Goal: Information Seeking & Learning: Check status

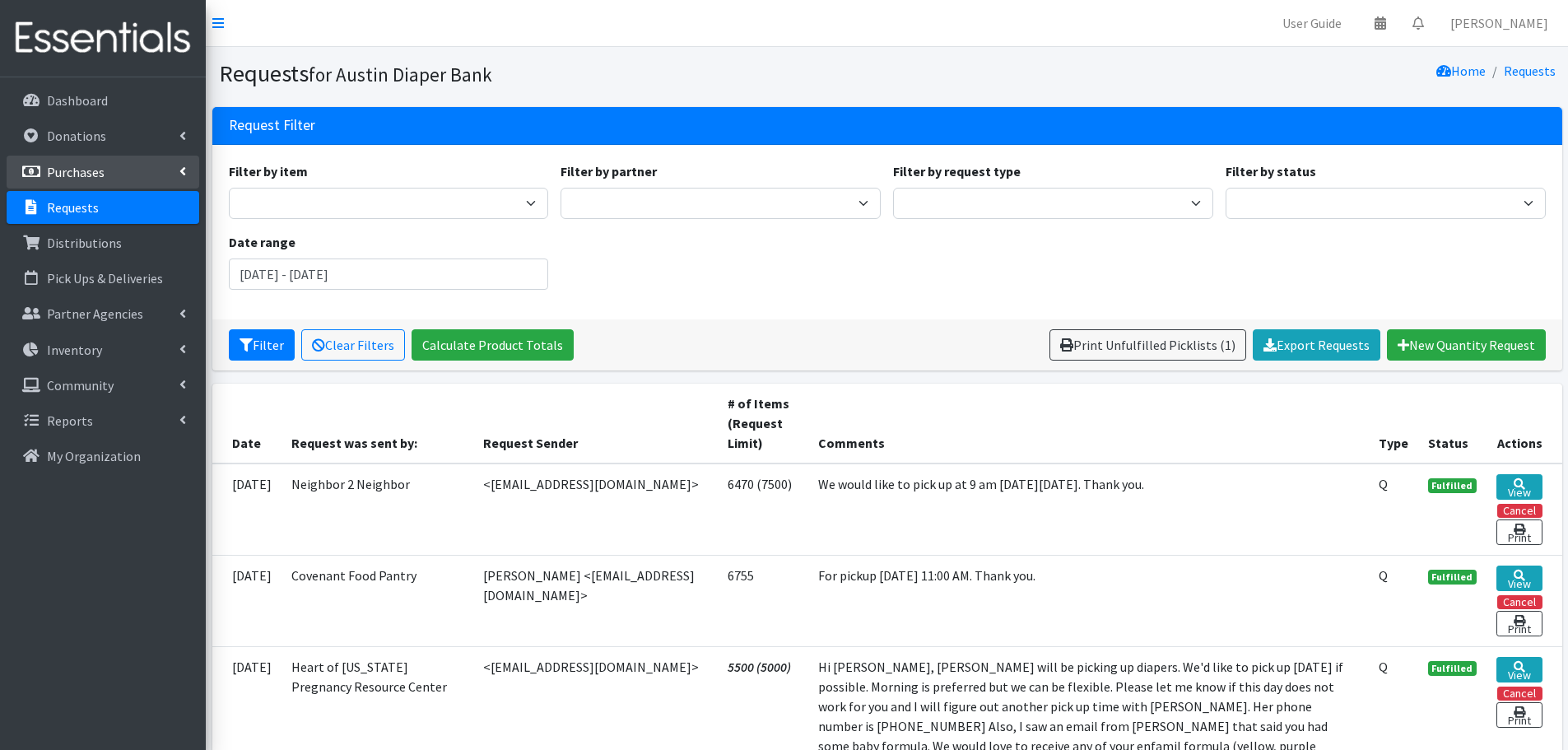
click at [92, 179] on p "Purchases" at bounding box center [75, 172] width 57 height 17
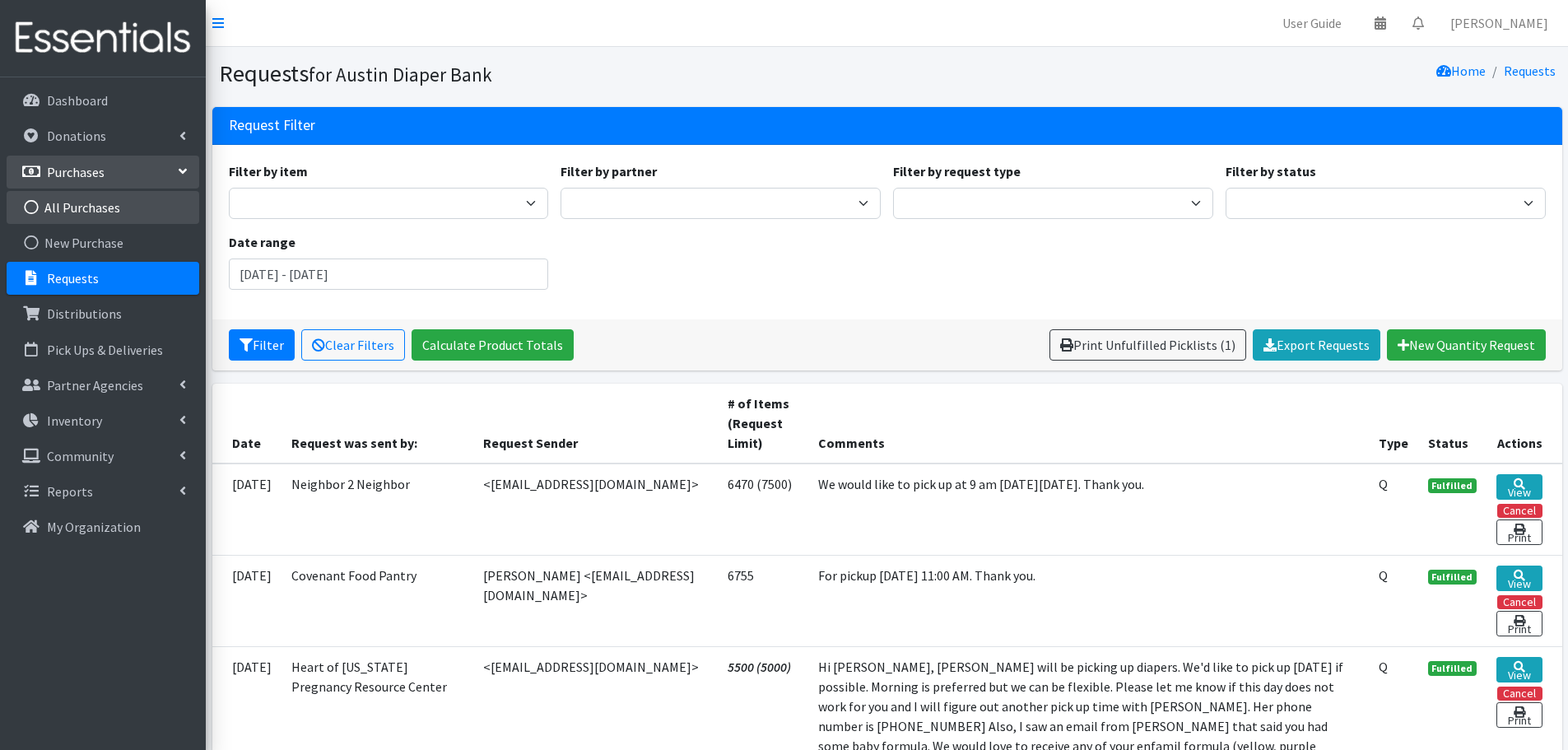
click at [97, 207] on link "All Purchases" at bounding box center [103, 208] width 193 height 33
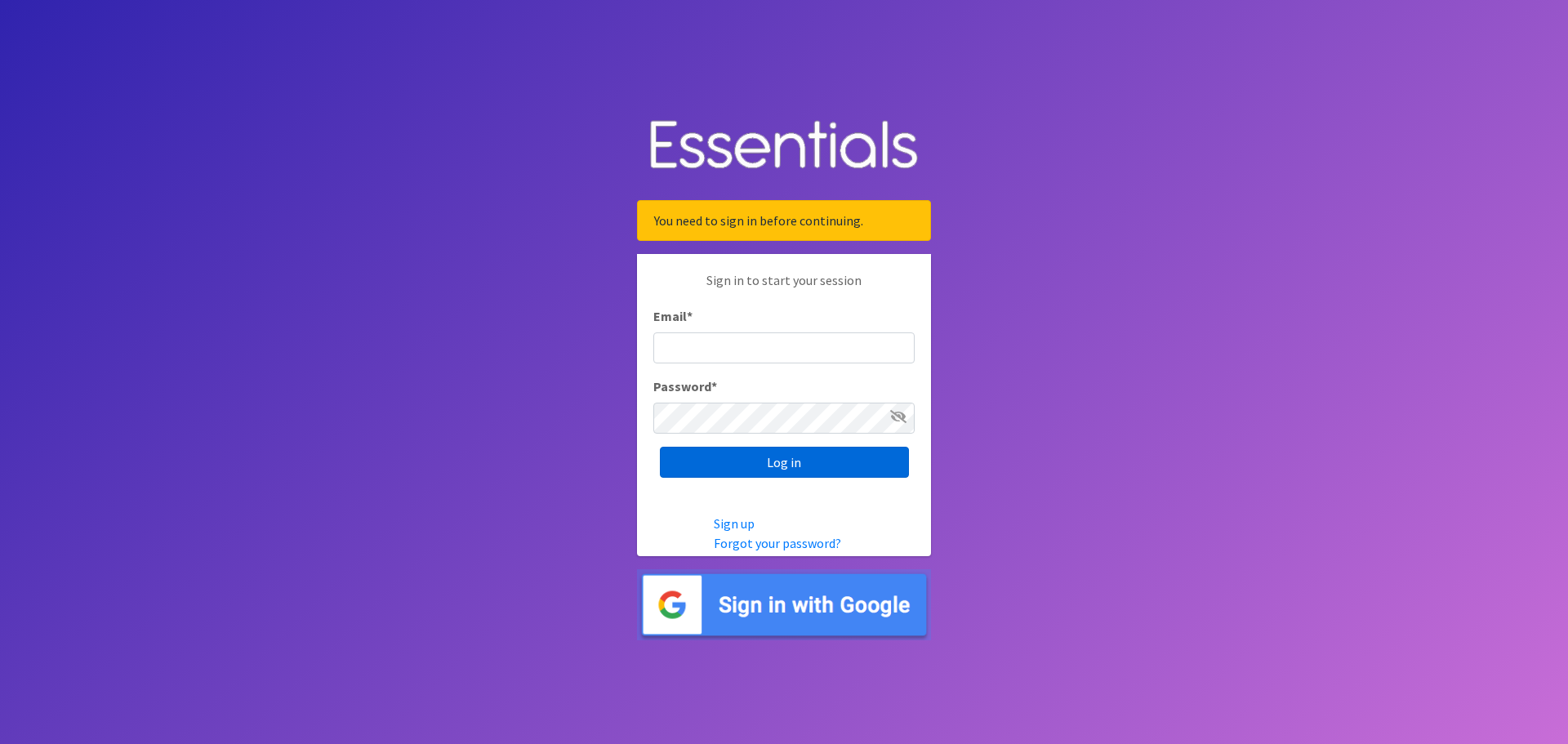
type input "kennethadkins@austindiapers.org"
click at [784, 470] on input "Log in" at bounding box center [784, 462] width 249 height 31
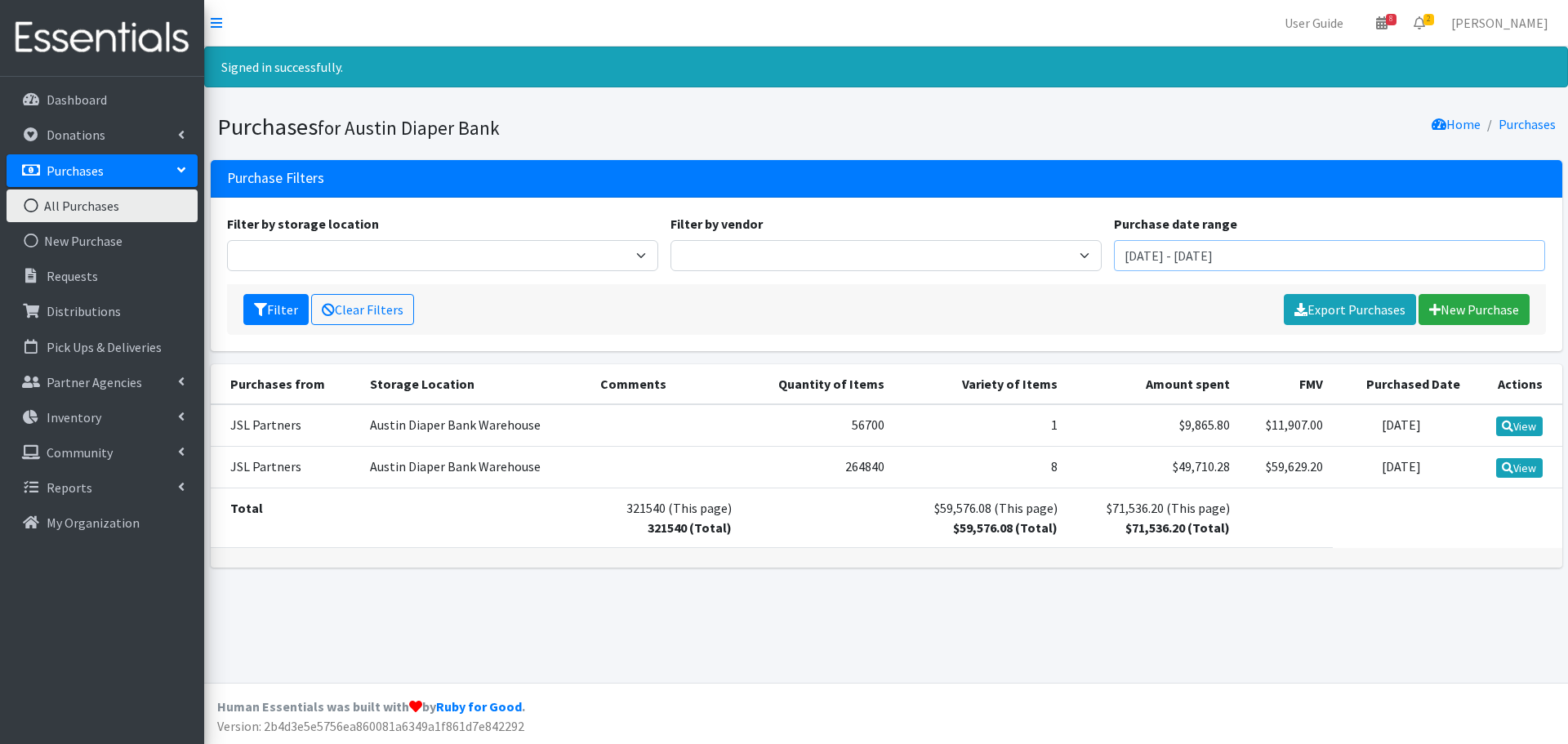
click at [1191, 257] on input "June 25, 2025 - September 25, 2025" at bounding box center [1329, 255] width 431 height 31
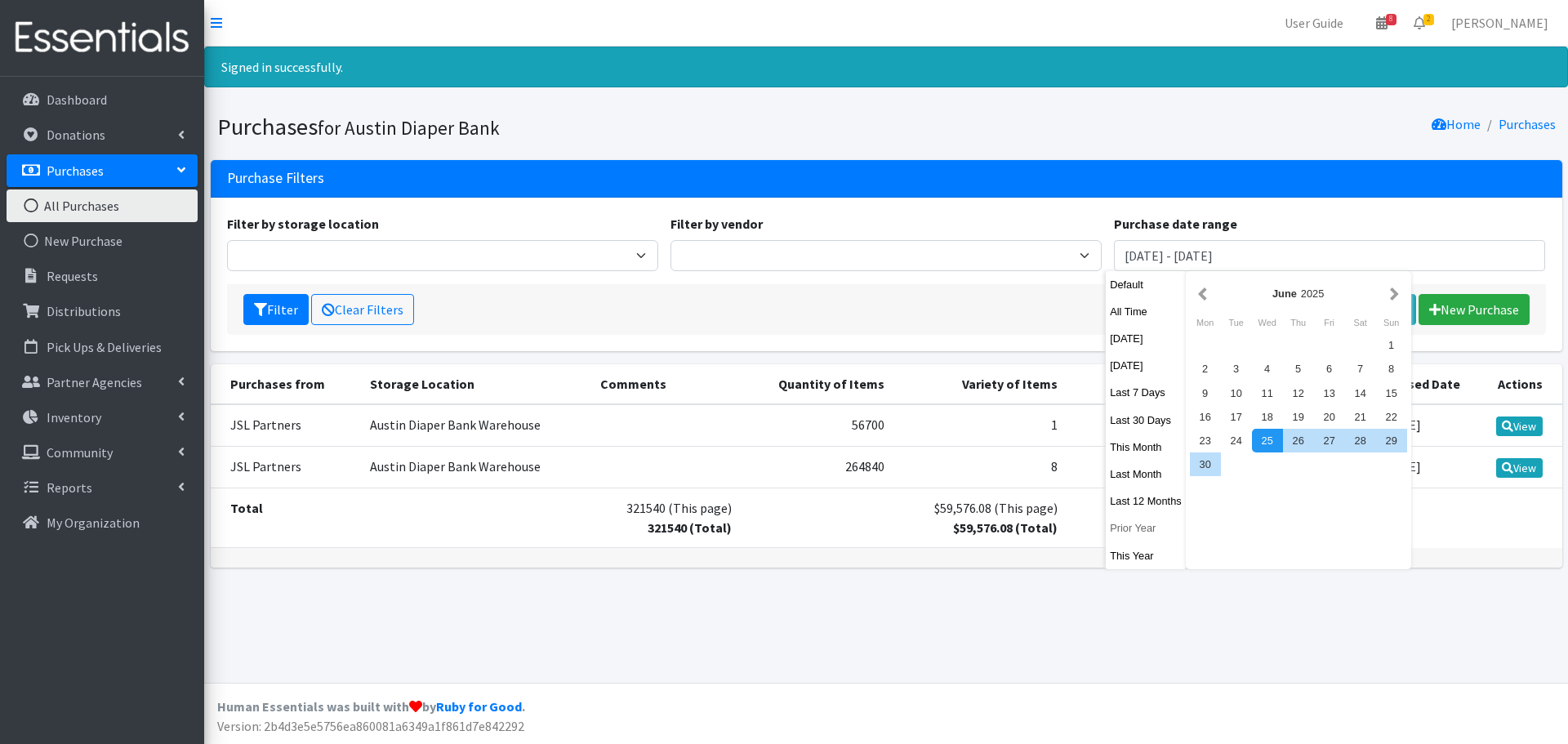
click at [1128, 529] on button "Prior Year" at bounding box center [1145, 527] width 80 height 24
type input "[DATE] - [DATE]"
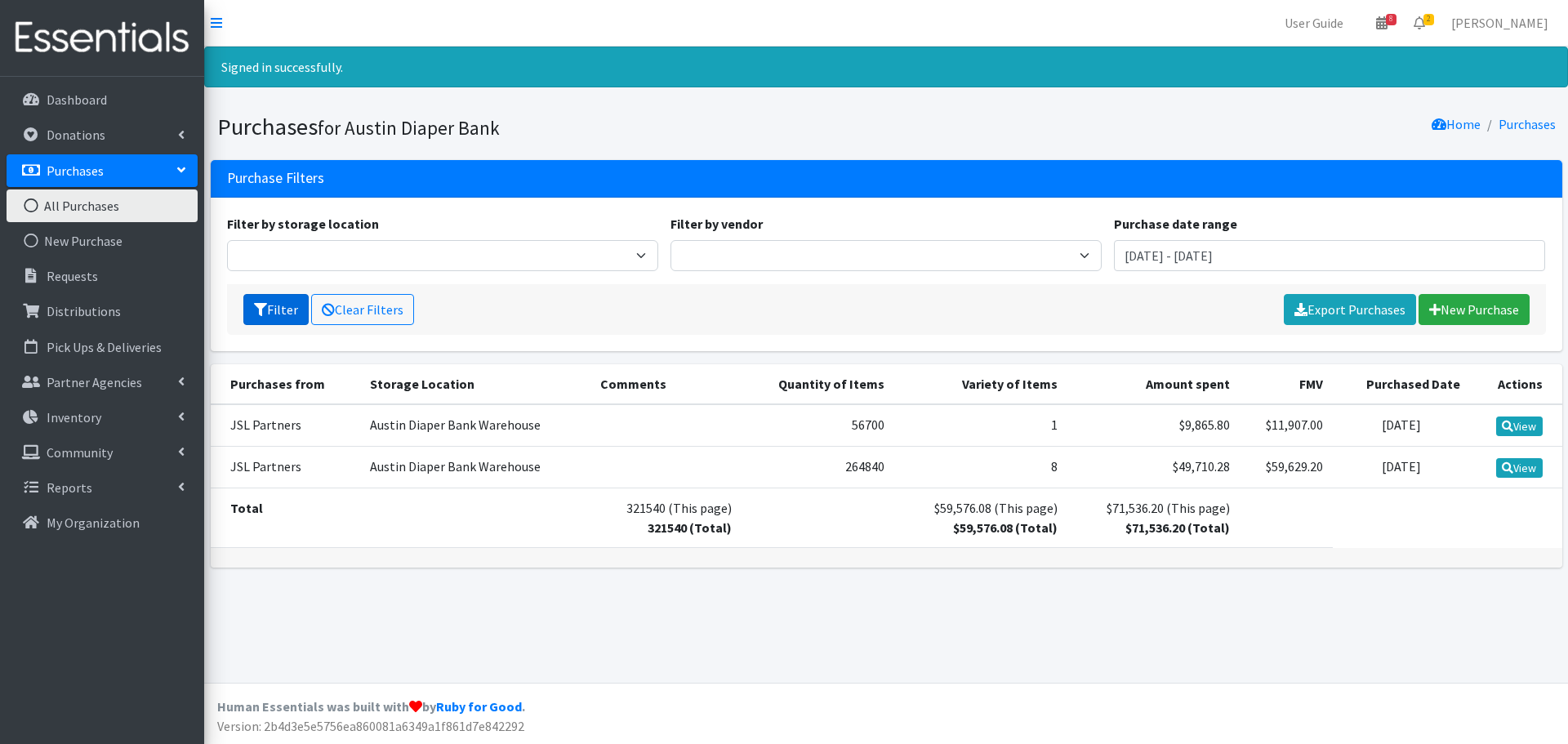
click at [278, 315] on button "Filter" at bounding box center [275, 310] width 65 height 31
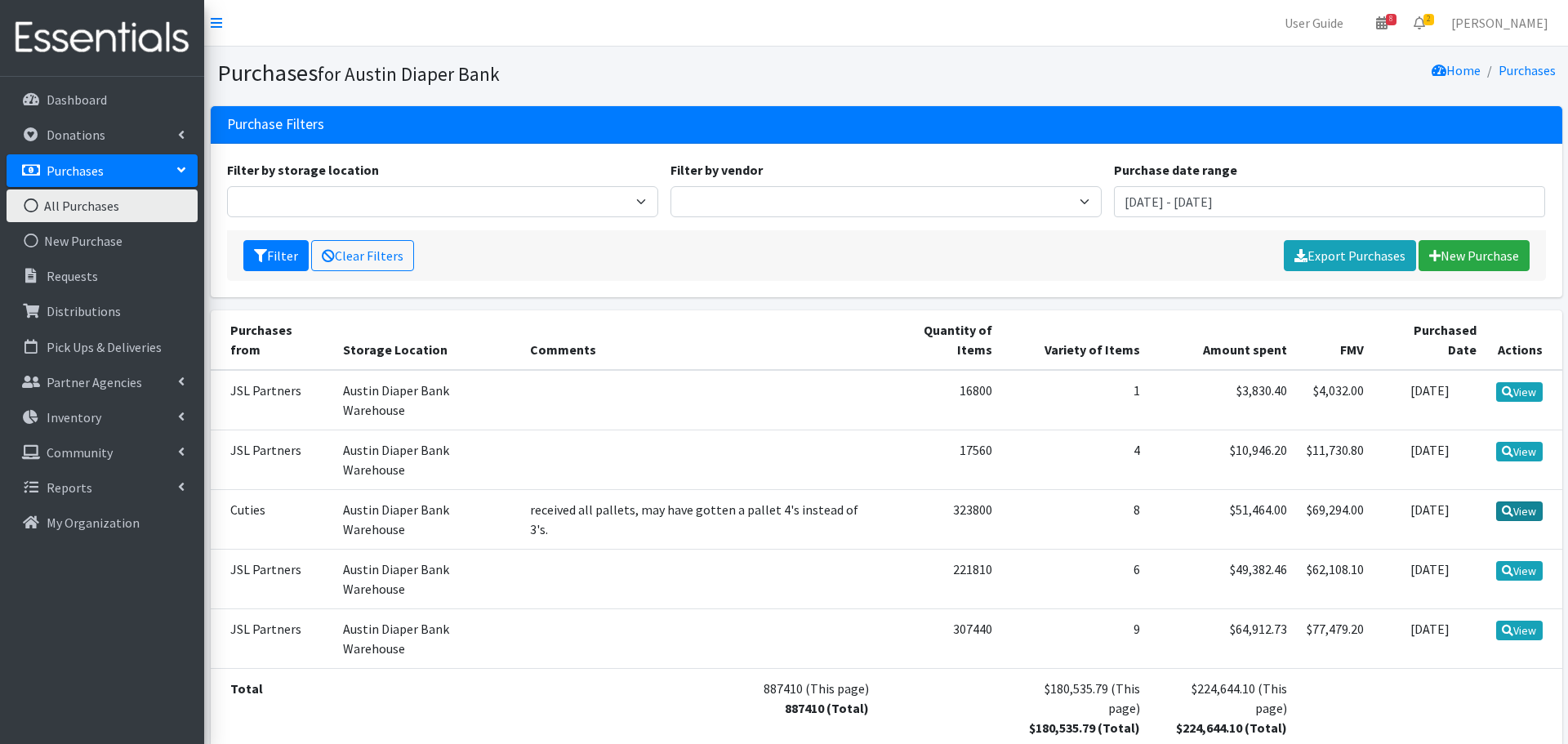
click at [1513, 502] on link "View" at bounding box center [1519, 512] width 46 height 20
click at [1533, 561] on link "View" at bounding box center [1519, 571] width 46 height 20
click at [1530, 442] on link "View" at bounding box center [1519, 452] width 46 height 20
drag, startPoint x: 1392, startPoint y: 453, endPoint x: 1467, endPoint y: 466, distance: 76.1
click at [1467, 489] on td "2024-08-20" at bounding box center [1430, 519] width 113 height 59
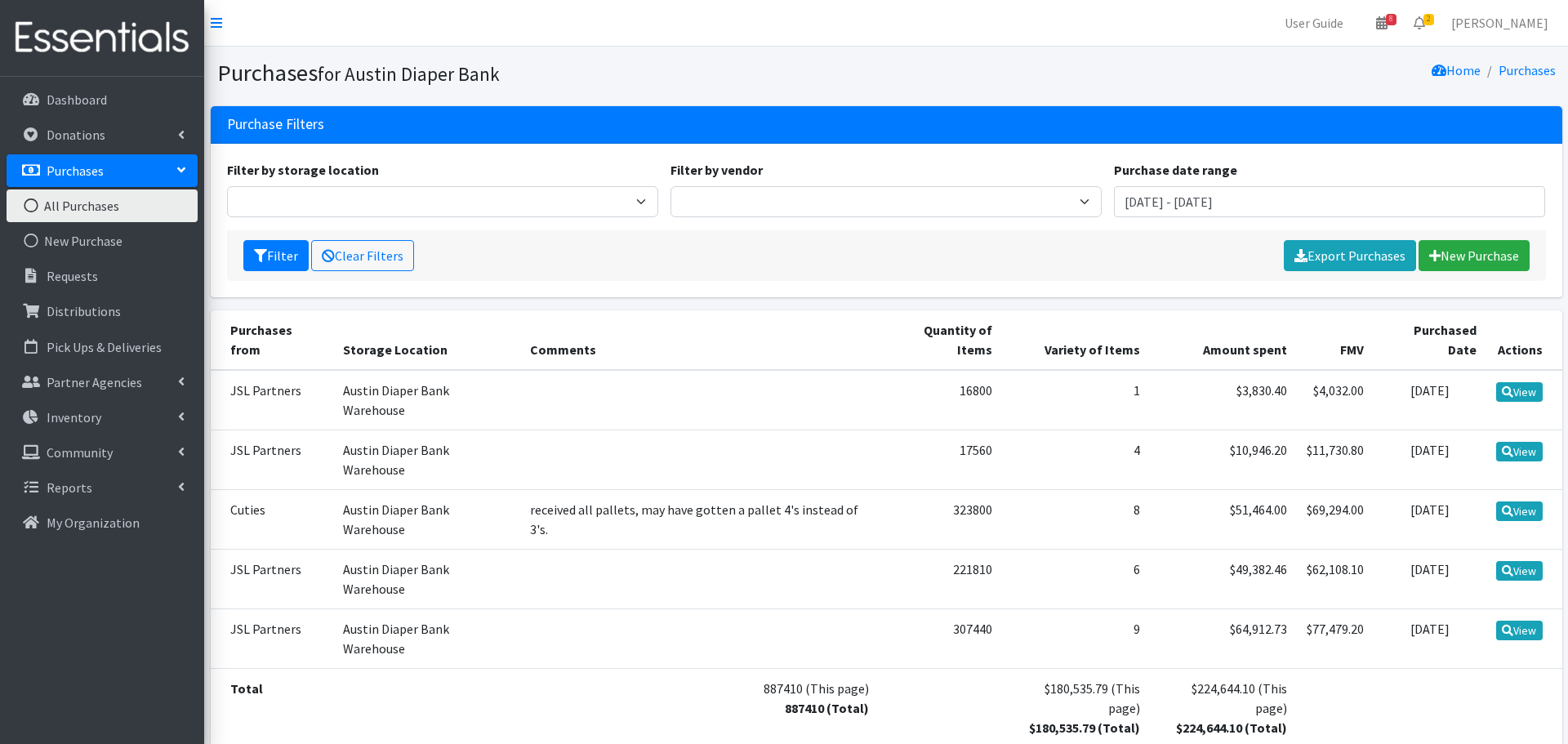
copy td "2024-08-20"
